Goal: Entertainment & Leisure: Consume media (video, audio)

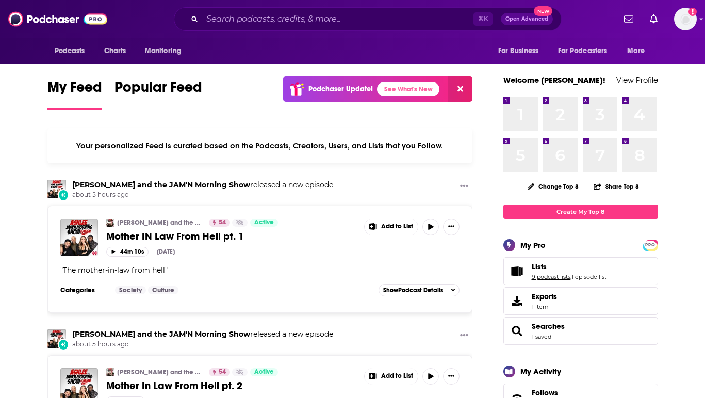
click at [545, 281] on link "9 podcast lists" at bounding box center [551, 276] width 39 height 7
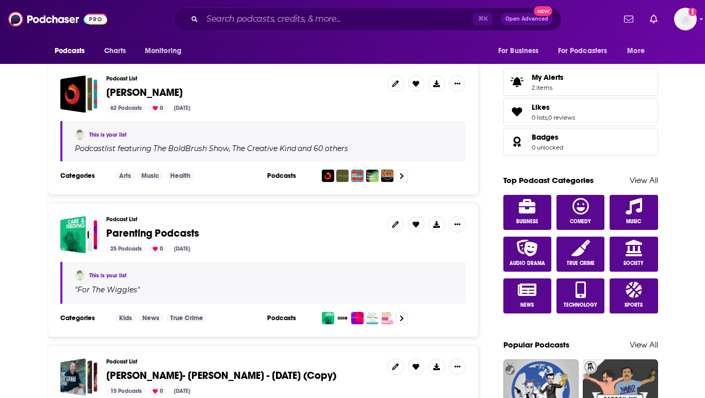
scroll to position [452, 0]
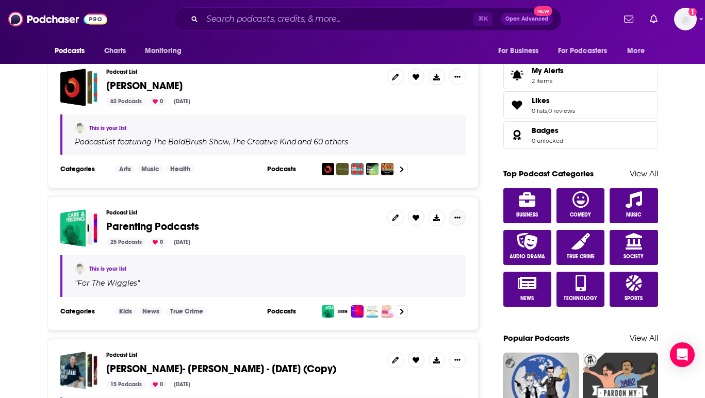
click at [461, 209] on button "Show More Button" at bounding box center [457, 217] width 17 height 17
click at [288, 221] on span "Parenting Podcasts" at bounding box center [242, 226] width 273 height 11
click at [399, 209] on link at bounding box center [395, 217] width 17 height 17
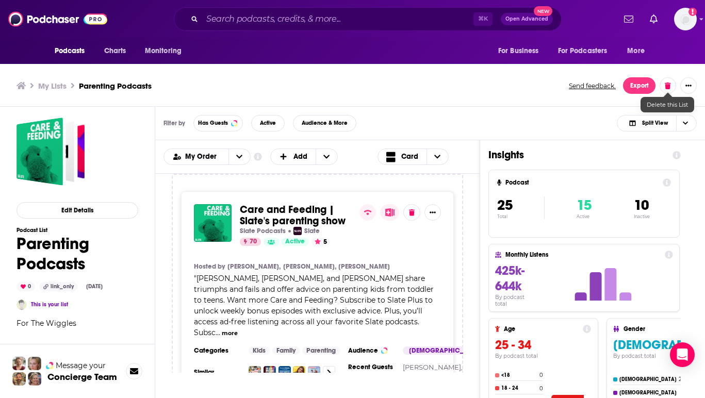
click at [676, 84] on button at bounding box center [668, 85] width 17 height 17
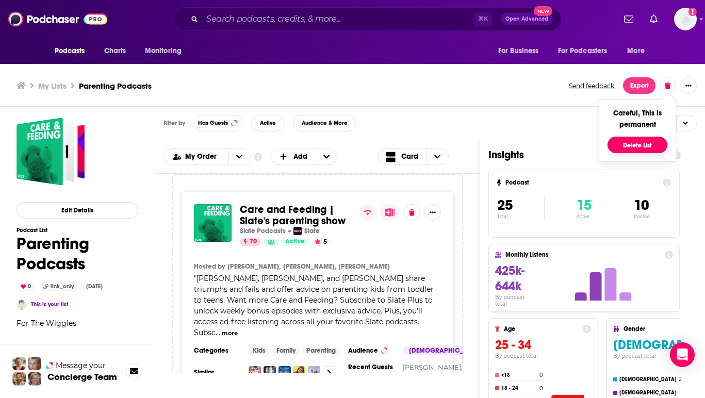
click at [655, 147] on button "Delete List" at bounding box center [638, 145] width 60 height 17
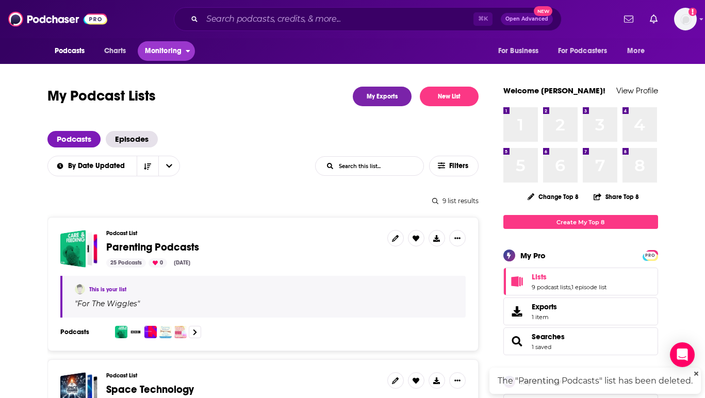
click at [159, 50] on span "Monitoring" at bounding box center [163, 51] width 37 height 14
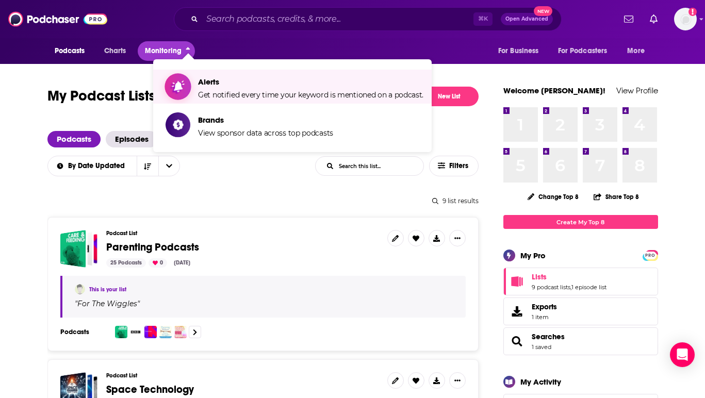
click at [245, 93] on span "Get notified every time your keyword is mentioned on a podcast." at bounding box center [310, 94] width 225 height 9
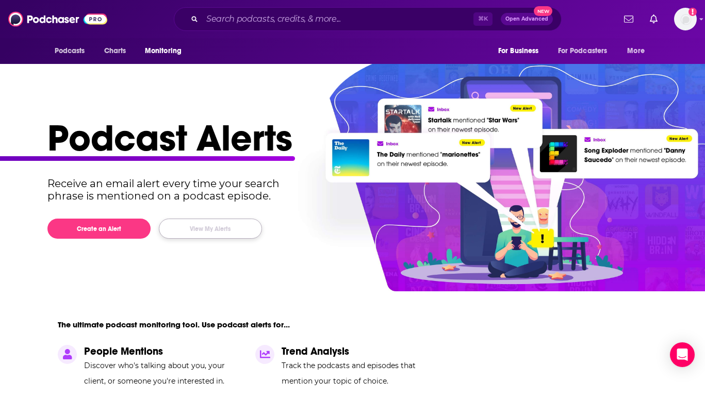
click at [221, 224] on button "View My Alerts" at bounding box center [210, 229] width 103 height 20
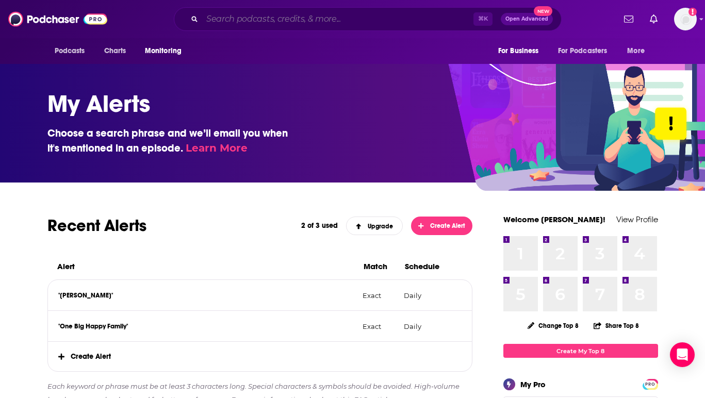
click at [427, 20] on input "Search podcasts, credits, & more..." at bounding box center [337, 19] width 271 height 17
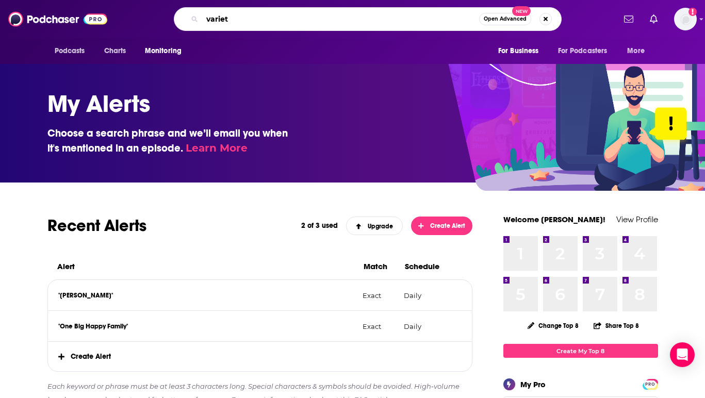
type input "variety"
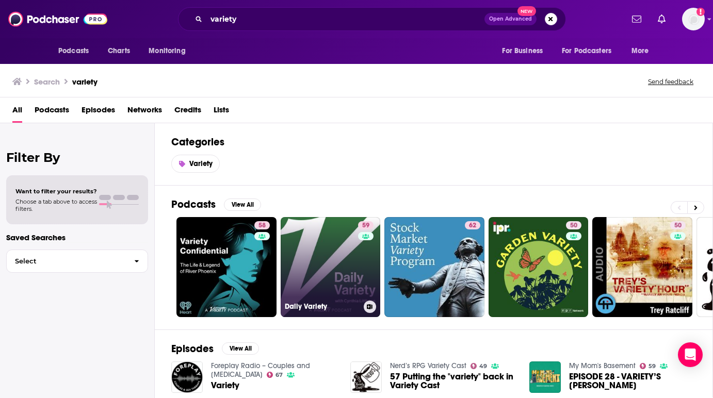
click at [345, 268] on link "59 Daily Variety" at bounding box center [331, 267] width 100 height 100
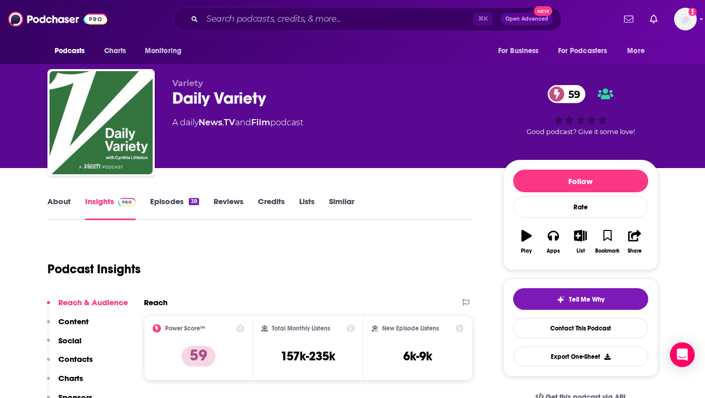
click at [57, 203] on link "About" at bounding box center [58, 209] width 23 height 24
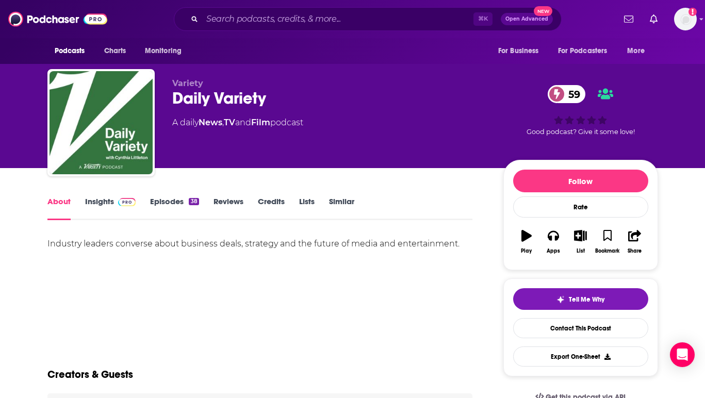
click at [110, 198] on link "Insights" at bounding box center [110, 209] width 51 height 24
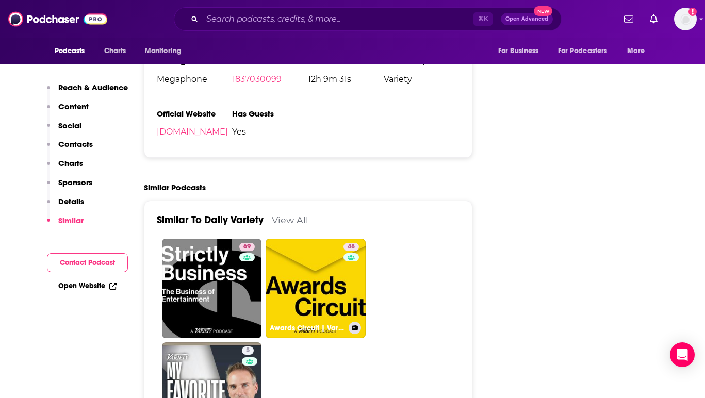
scroll to position [1496, 0]
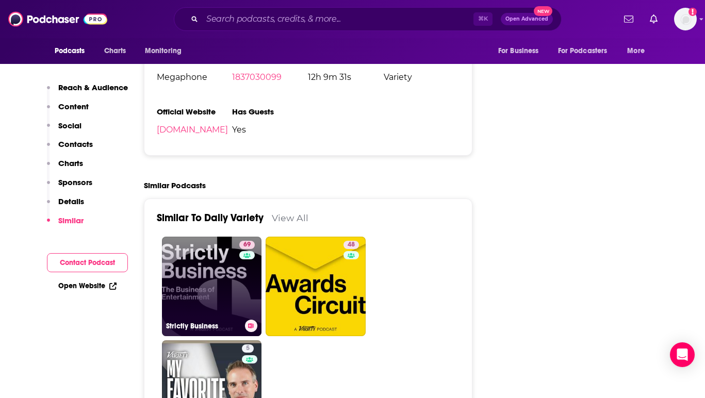
click at [225, 299] on link "69 Strictly Business" at bounding box center [212, 287] width 100 height 100
type input "[URL][DOMAIN_NAME]"
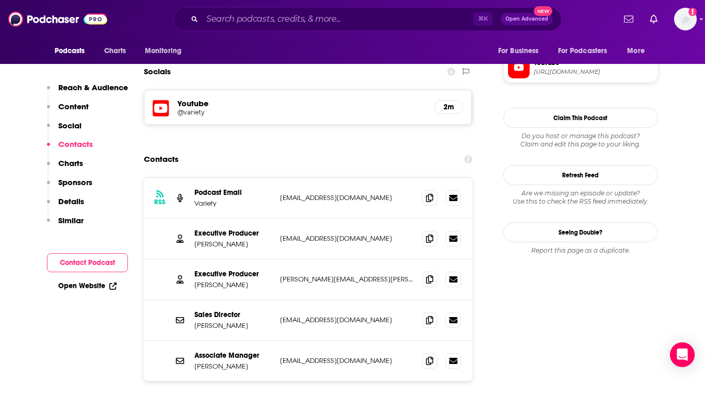
scroll to position [886, 0]
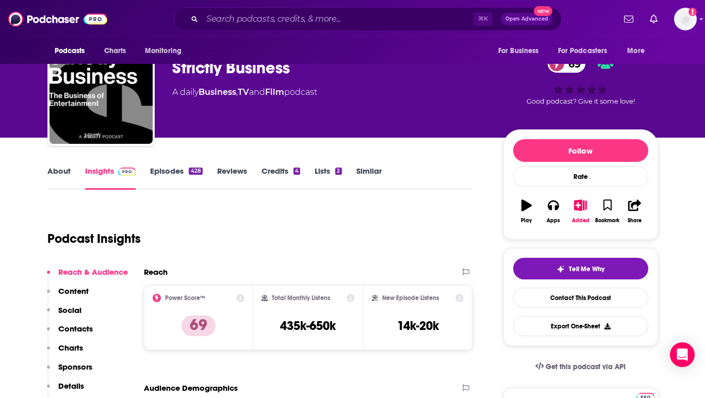
scroll to position [0, 0]
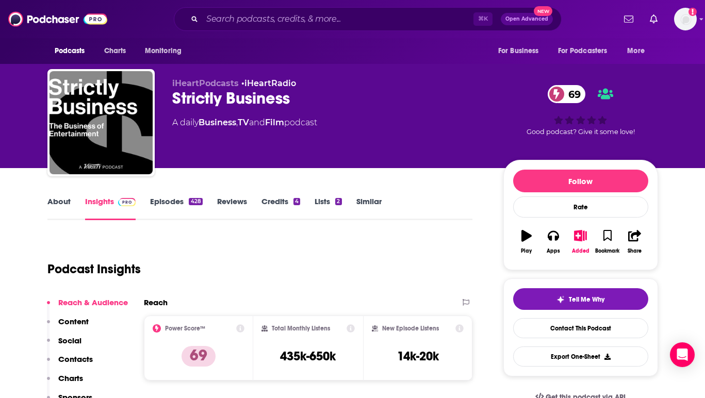
click at [174, 202] on link "Episodes 428" at bounding box center [176, 209] width 52 height 24
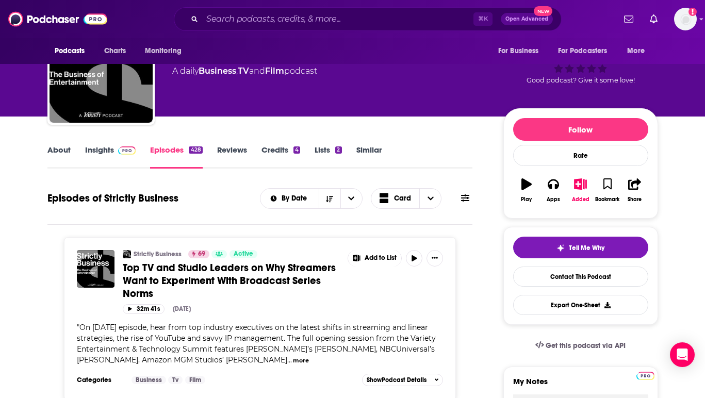
scroll to position [148, 0]
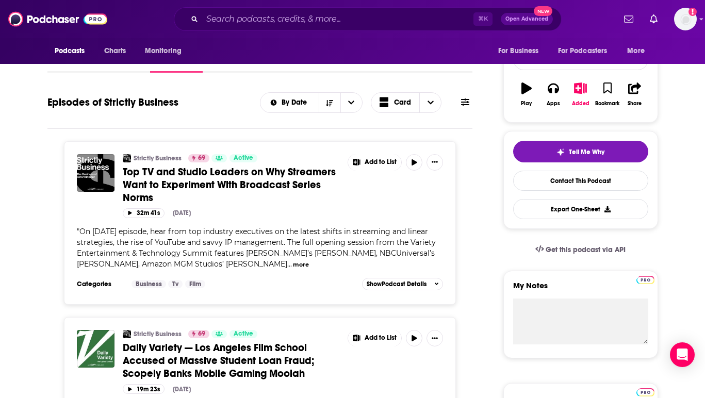
click at [247, 182] on span "Top TV and Studio Leaders on Why Streamers Want to Experiment With Broadcast Se…" at bounding box center [229, 185] width 213 height 39
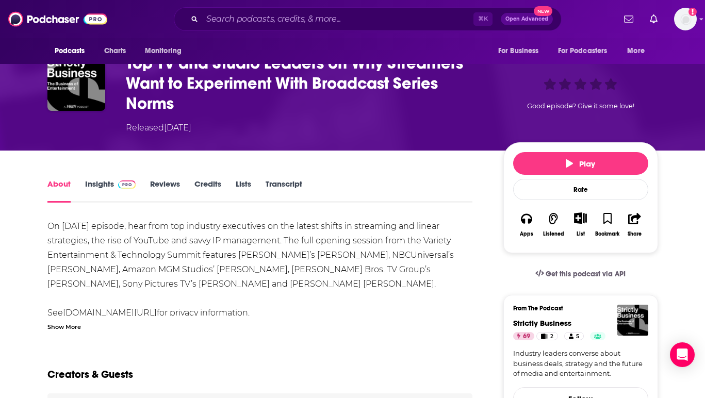
scroll to position [72, 0]
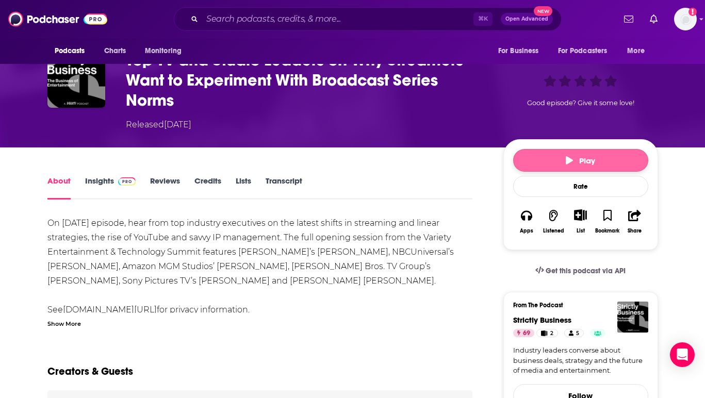
click at [548, 150] on button "Play" at bounding box center [580, 160] width 135 height 23
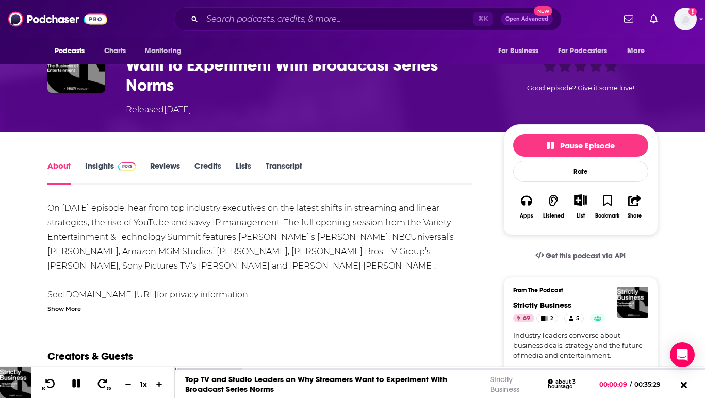
scroll to position [0, 0]
